Goal: Task Accomplishment & Management: Complete application form

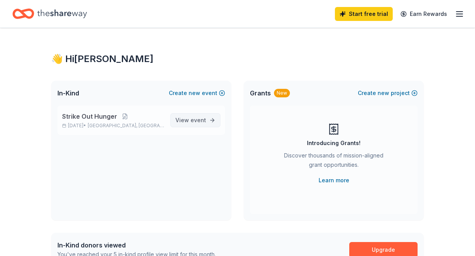
click at [199, 122] on span "event" at bounding box center [199, 120] width 16 height 7
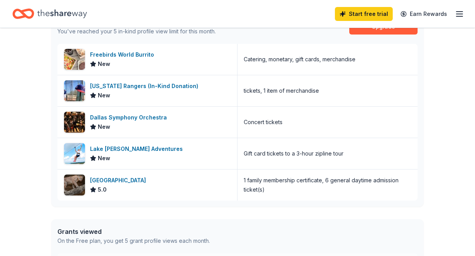
scroll to position [224, 0]
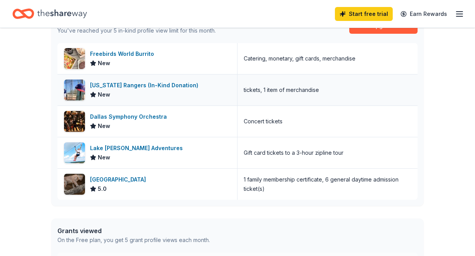
click at [151, 99] on div "[US_STATE] Rangers (In-Kind Donation) New" at bounding box center [147, 90] width 180 height 31
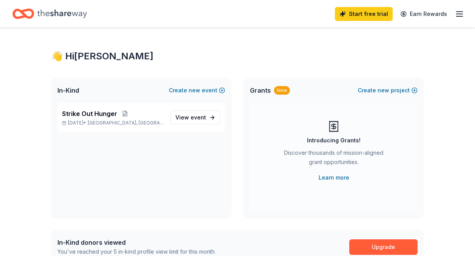
scroll to position [0, 0]
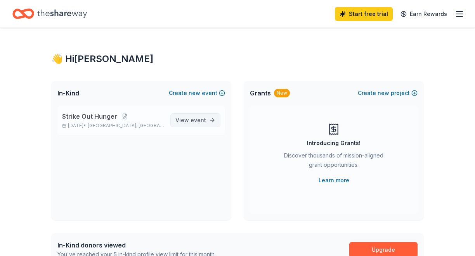
click at [201, 120] on span "event" at bounding box center [199, 120] width 16 height 7
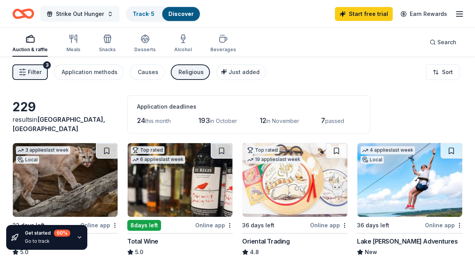
click at [80, 14] on span "Strike Out Hunger" at bounding box center [80, 13] width 48 height 9
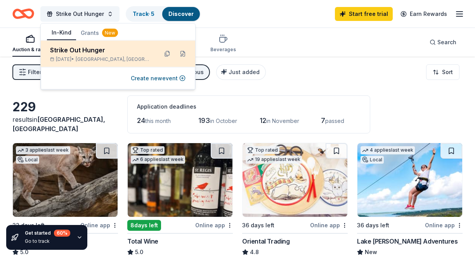
click at [124, 48] on div "Strike Out Hunger" at bounding box center [101, 49] width 102 height 9
click at [181, 54] on button at bounding box center [183, 54] width 12 height 12
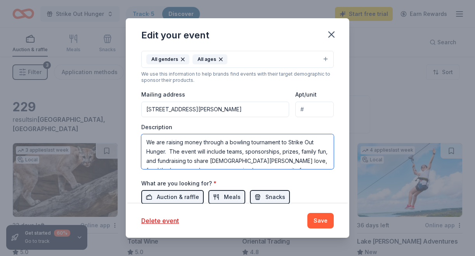
scroll to position [9, 0]
drag, startPoint x: 147, startPoint y: 143, endPoint x: 319, endPoint y: 175, distance: 175.1
click at [319, 175] on div "Event name * Strike Out Hunger 17 /100 Event website Attendance * 100 Date * [D…" at bounding box center [237, 83] width 193 height 360
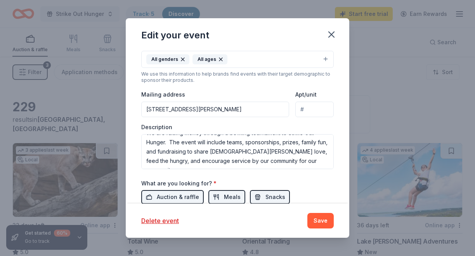
click at [313, 33] on div "Edit your event" at bounding box center [238, 33] width 224 height 31
click at [326, 221] on button "Save" at bounding box center [321, 221] width 26 height 16
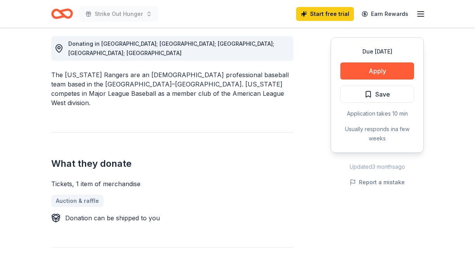
scroll to position [218, 0]
click at [381, 70] on button "Apply" at bounding box center [378, 71] width 74 height 17
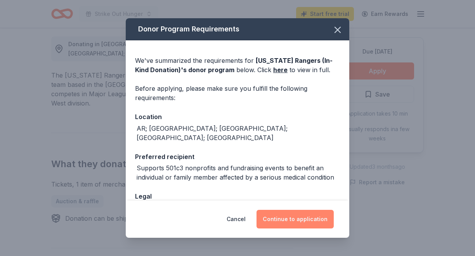
click at [296, 218] on button "Continue to application" at bounding box center [295, 219] width 77 height 19
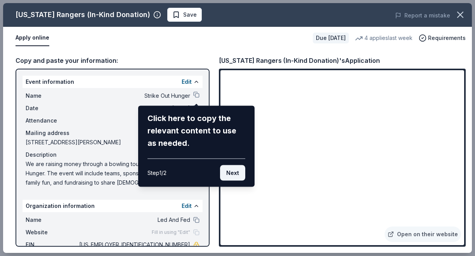
click at [236, 174] on button "Next" at bounding box center [232, 173] width 25 height 16
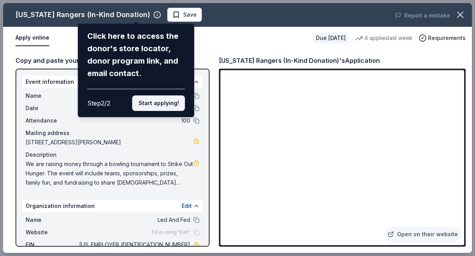
click at [169, 96] on button "Start applying!" at bounding box center [158, 104] width 53 height 16
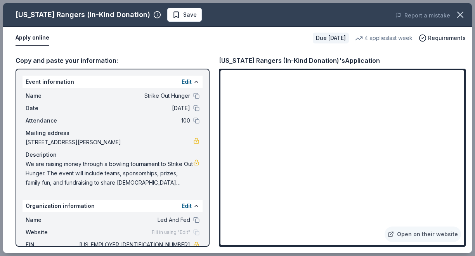
scroll to position [44, 0]
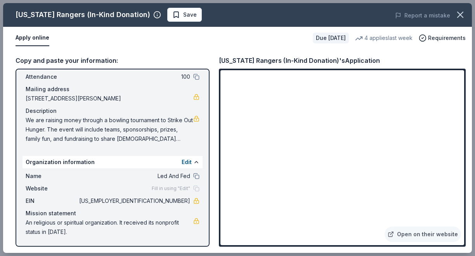
drag, startPoint x: 160, startPoint y: 201, endPoint x: 190, endPoint y: 200, distance: 29.9
click at [190, 200] on span "99-4851061" at bounding box center [134, 201] width 113 height 9
drag, startPoint x: 190, startPoint y: 200, endPoint x: 157, endPoint y: 198, distance: 33.1
click at [157, 198] on span "99-4851061" at bounding box center [134, 201] width 113 height 9
